Goal: Check status: Check status

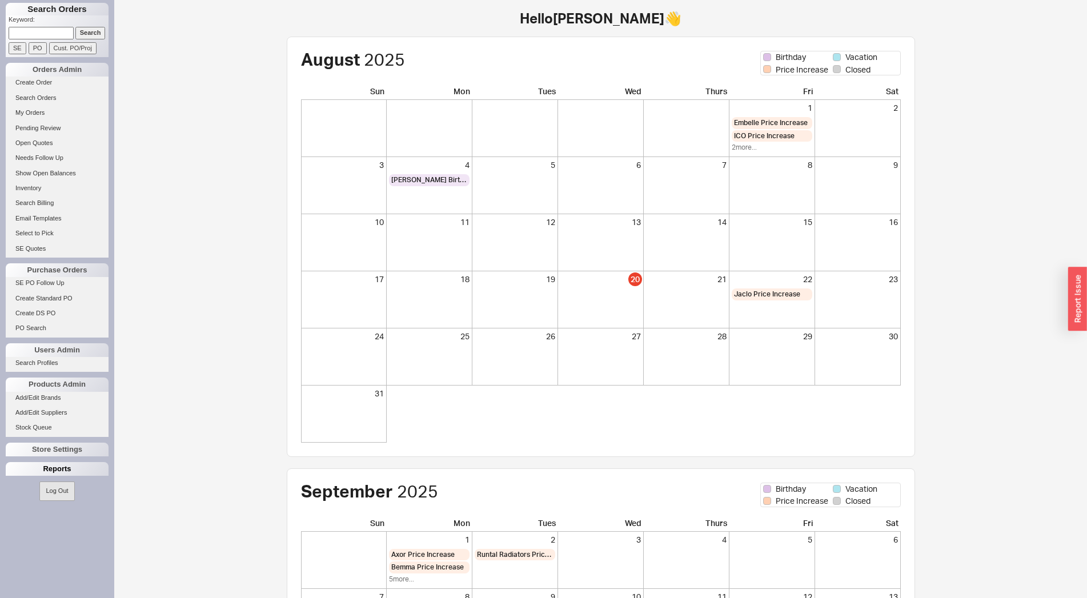
click at [49, 466] on div "Reports" at bounding box center [57, 469] width 103 height 14
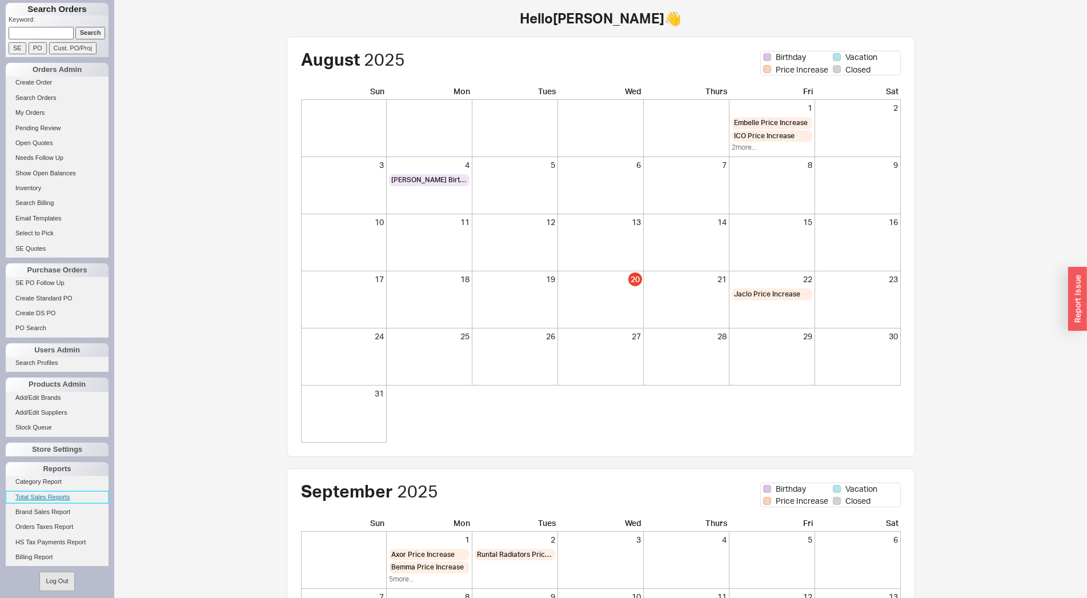
click at [53, 499] on link "Total Sales Reports" at bounding box center [57, 497] width 103 height 12
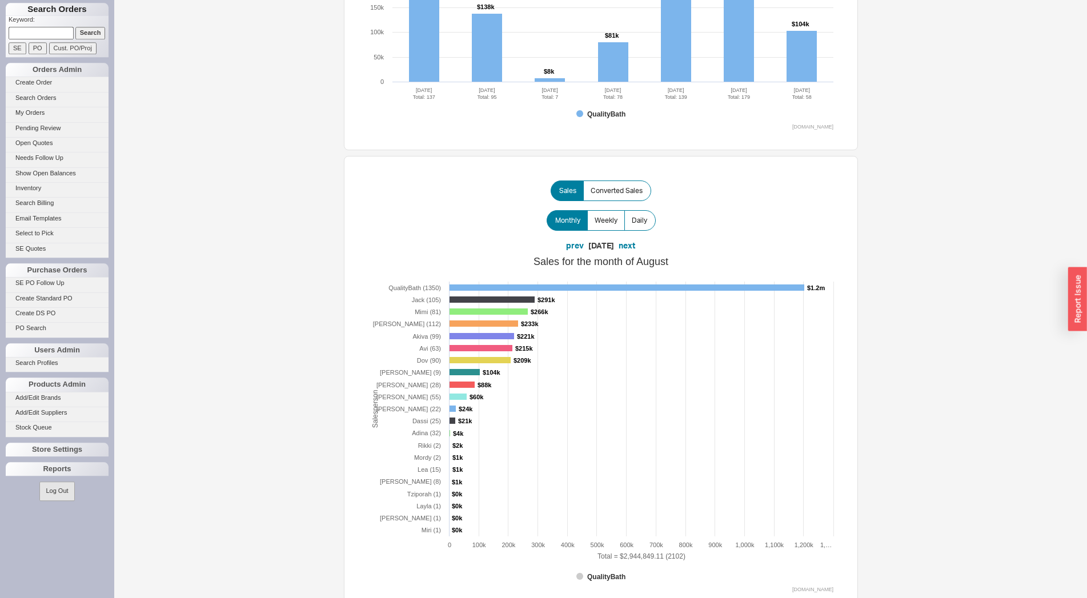
scroll to position [350, 0]
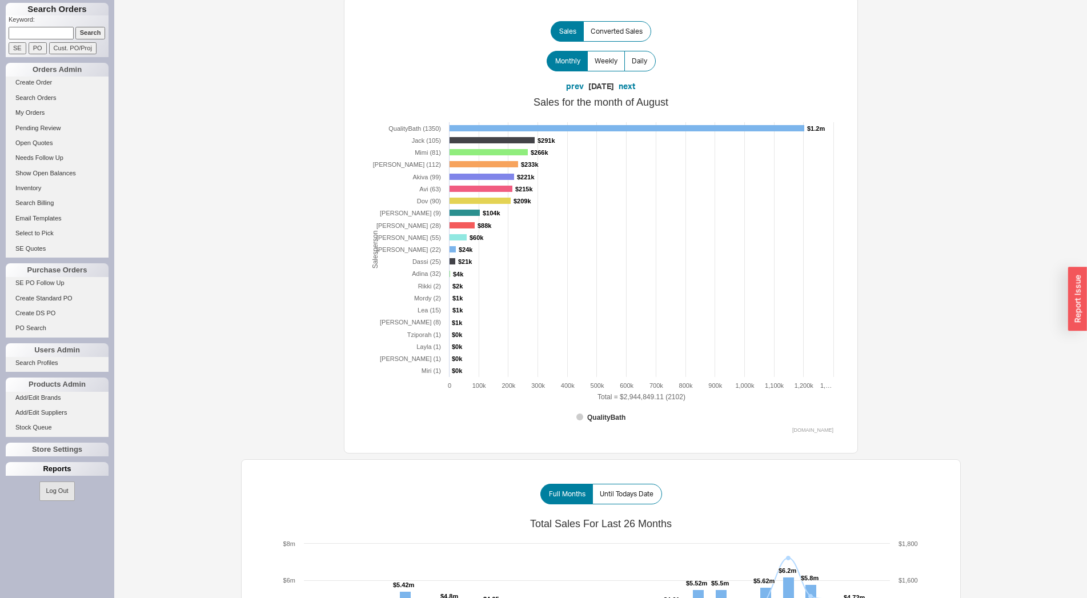
click at [51, 464] on div "Reports" at bounding box center [57, 469] width 103 height 14
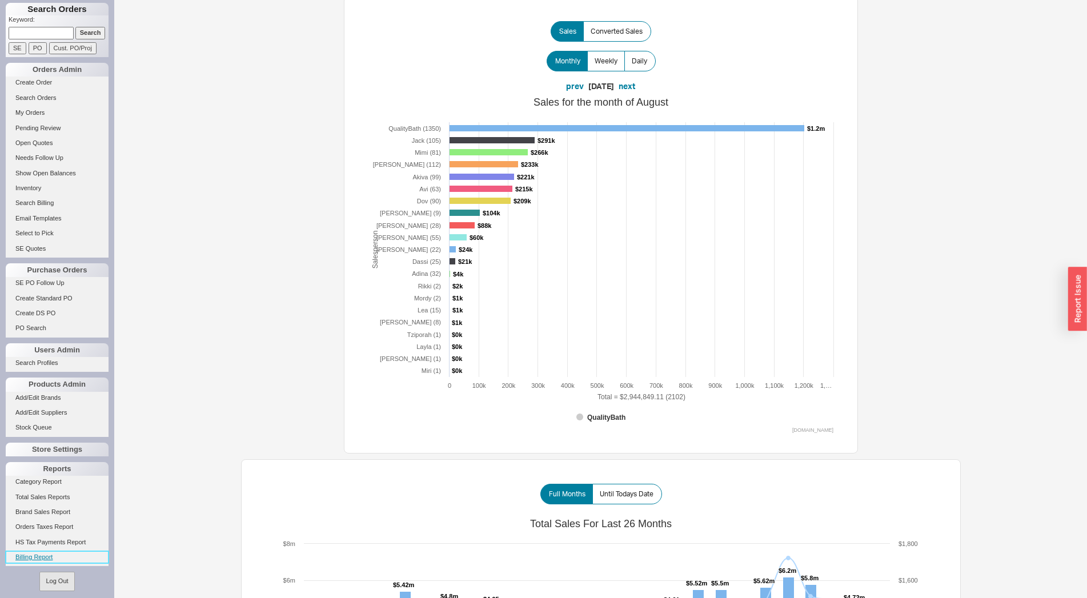
click at [43, 557] on link "Billing Report" at bounding box center [57, 557] width 103 height 12
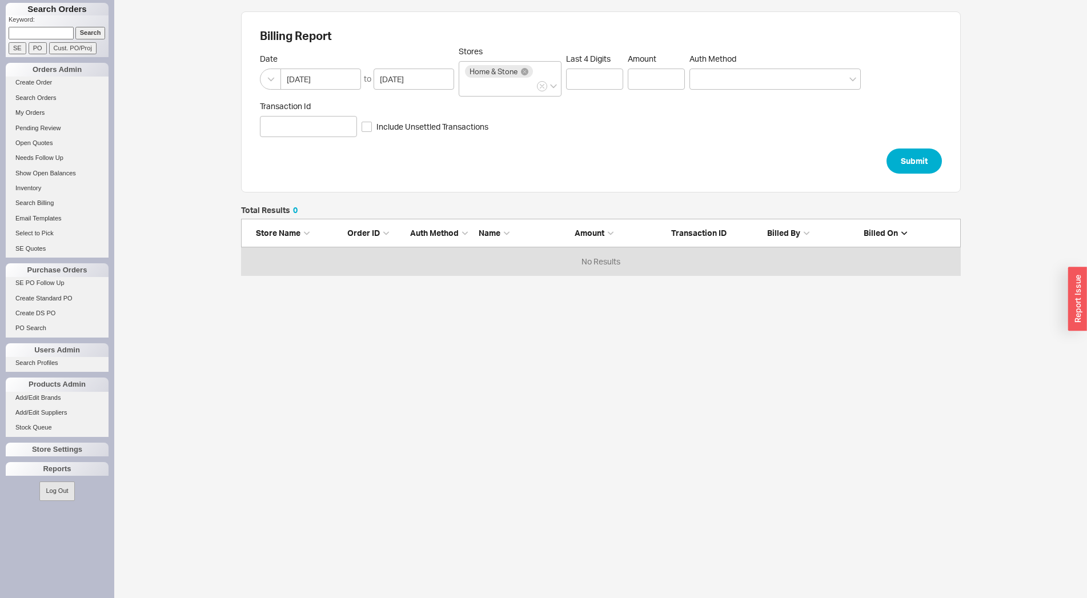
scroll to position [59, 710]
click at [335, 78] on input "[DATE]" at bounding box center [321, 79] width 81 height 21
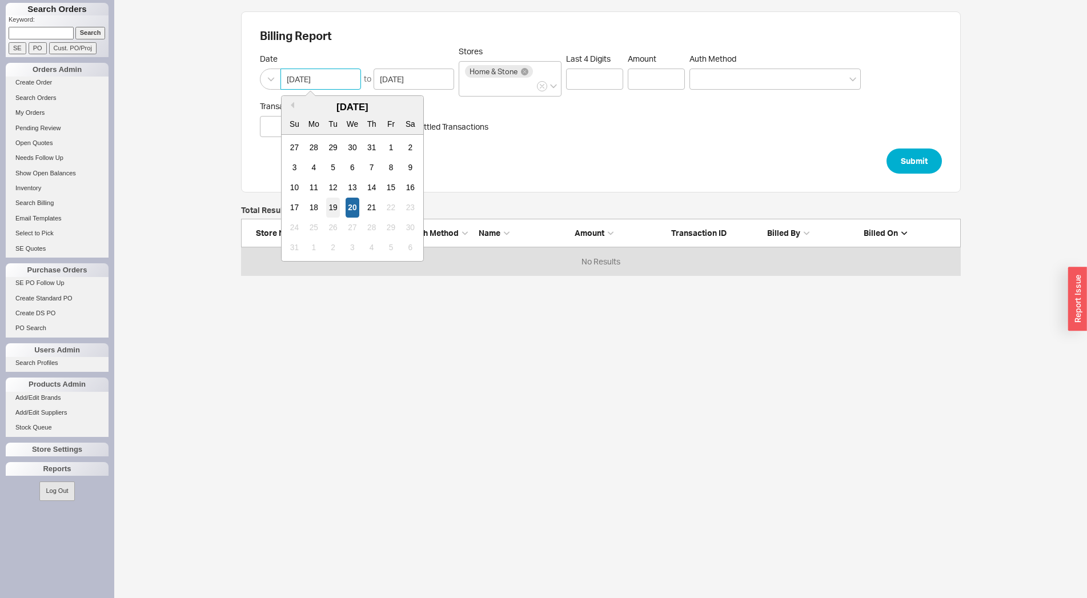
click at [334, 204] on div "19" at bounding box center [333, 208] width 14 height 20
type input "[DATE]"
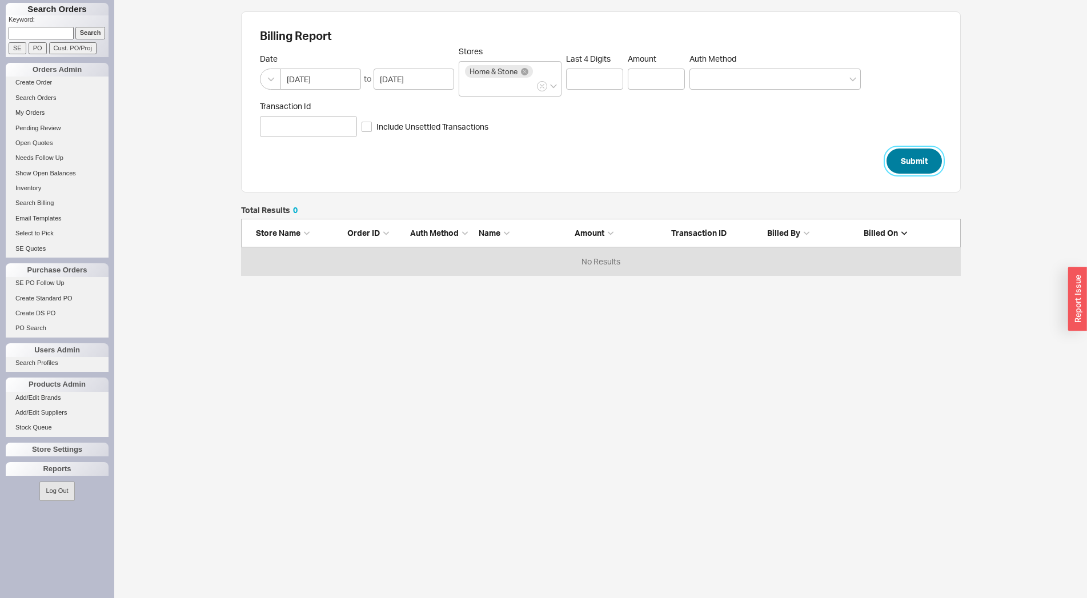
click at [907, 157] on button "Submit" at bounding box center [914, 161] width 55 height 25
